Goal: Find specific fact: Find specific fact

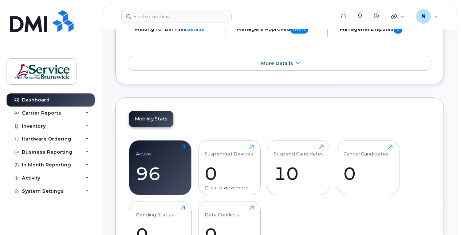
scroll to position [73, 0]
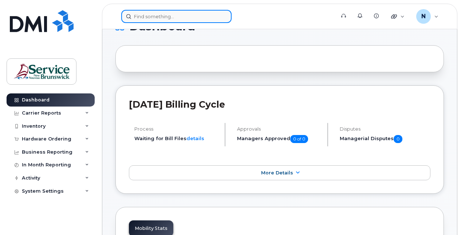
click at [179, 15] on input at bounding box center [176, 16] width 110 height 13
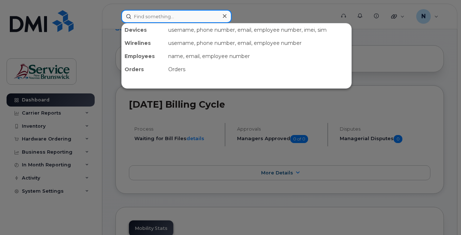
paste input "[PHONE_NUMBER]"
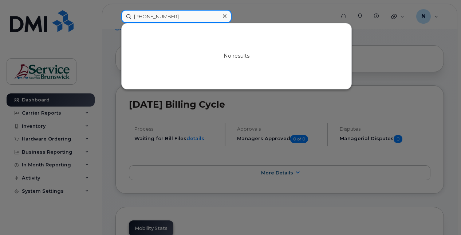
click at [159, 15] on input "[PHONE_NUMBER]" at bounding box center [176, 16] width 110 height 13
click at [157, 17] on input "[PHONE_NUMBER]" at bounding box center [176, 16] width 110 height 13
click at [146, 16] on input "506-6072429" at bounding box center [176, 16] width 110 height 13
type input "5066072429"
drag, startPoint x: 152, startPoint y: 17, endPoint x: 129, endPoint y: 16, distance: 22.3
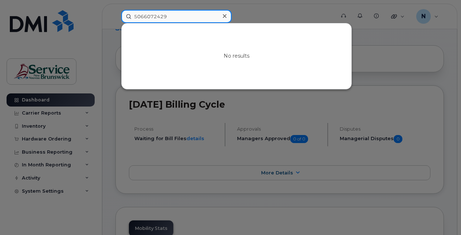
click at [129, 16] on input "5066072429" at bounding box center [176, 16] width 110 height 13
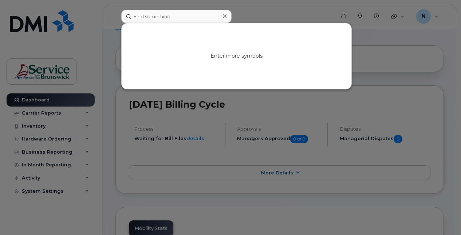
click at [147, 24] on div "Enter more symbols" at bounding box center [237, 56] width 230 height 66
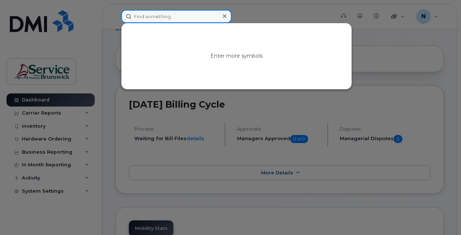
click at [145, 16] on input at bounding box center [176, 16] width 110 height 13
paste input "5062593061"
type input "5062593061"
click at [184, 16] on input "5062593061" at bounding box center [176, 16] width 110 height 13
drag, startPoint x: 167, startPoint y: 14, endPoint x: 112, endPoint y: 9, distance: 55.6
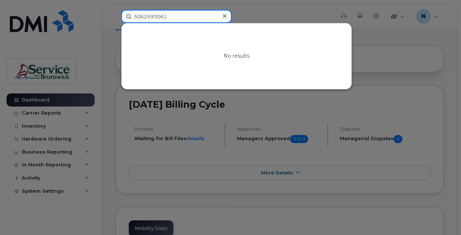
click at [116, 10] on div "5062593061 No results" at bounding box center [226, 16] width 221 height 13
